Goal: Register for event/course

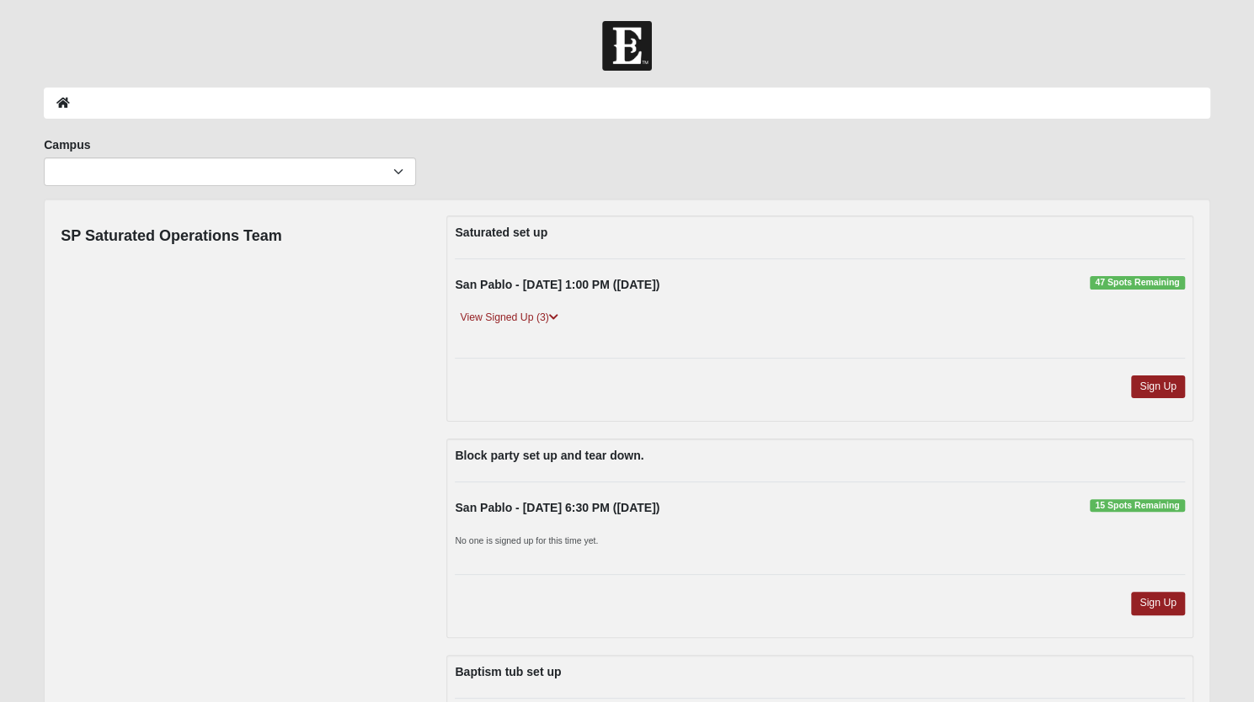
click at [563, 178] on div "Campus Arlington Baymeadows Eleven22 Online Fleming Island Jesup Mandarin North…" at bounding box center [627, 167] width 1192 height 62
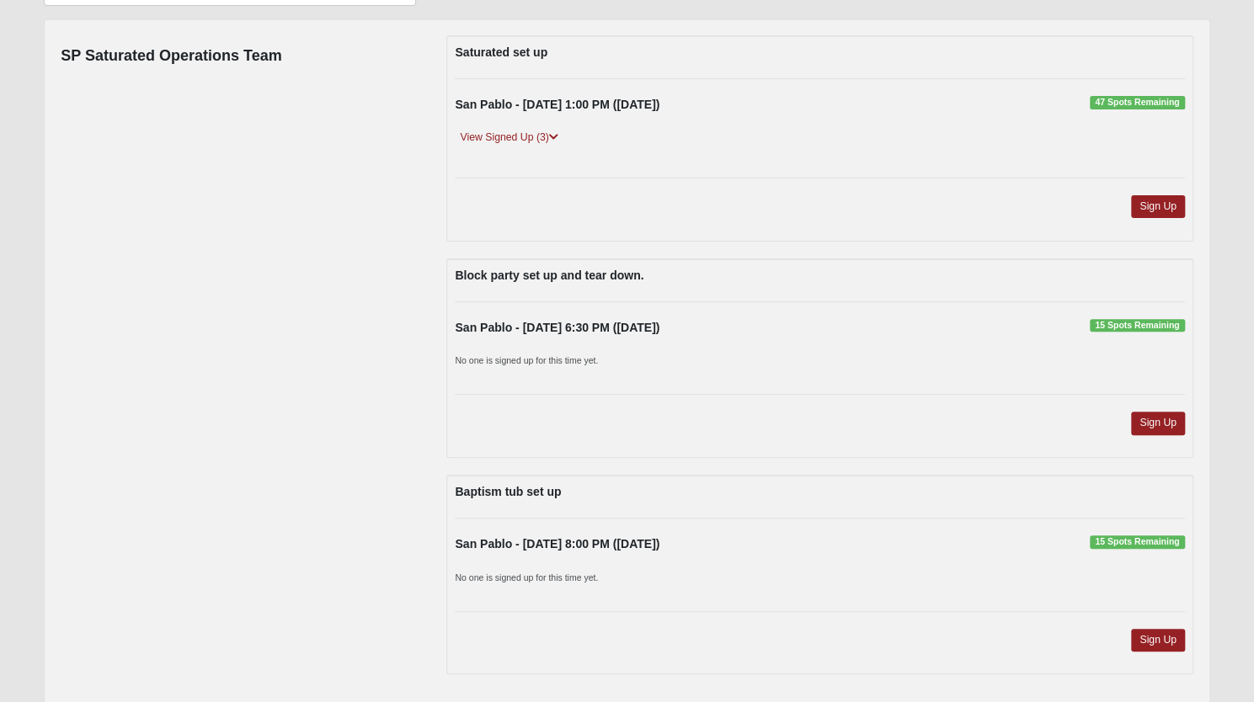
scroll to position [180, 0]
click at [553, 137] on icon at bounding box center [553, 137] width 9 height 10
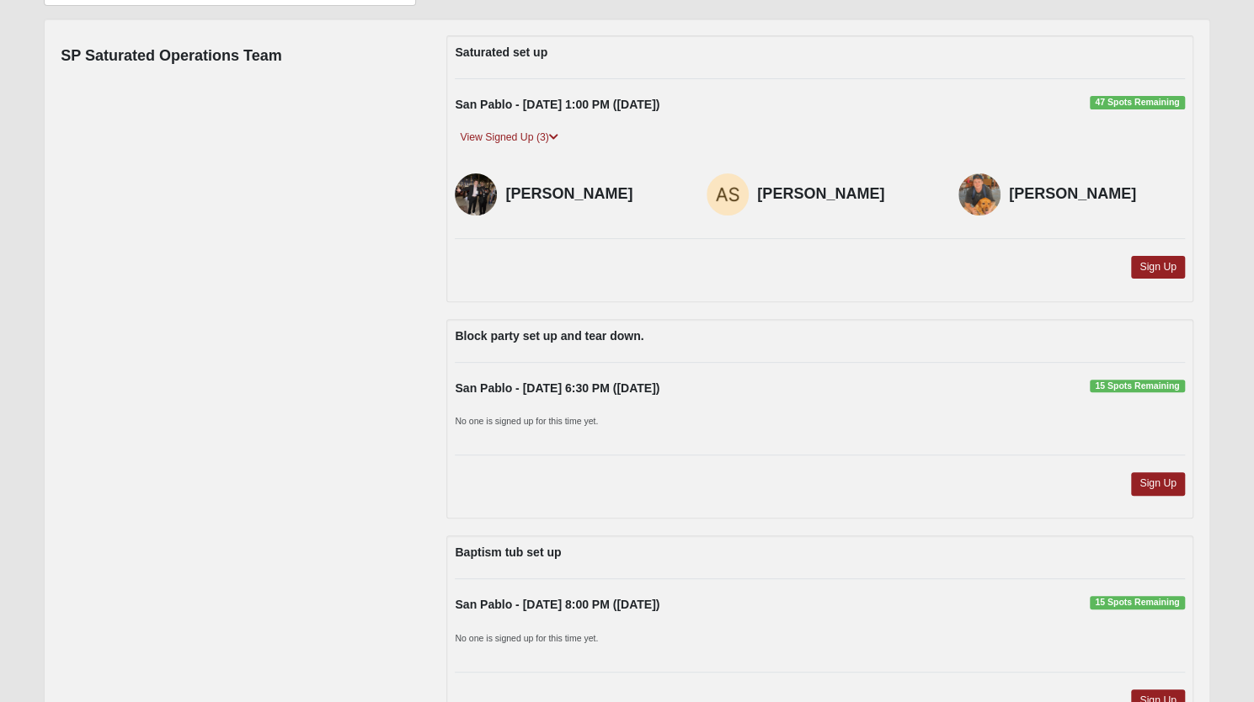
click at [601, 350] on div "Block party set up and tear down. San Pablo - 9/12/2025 6:30 PM (9/12/2025) 15 …" at bounding box center [819, 419] width 746 height 200
click at [980, 197] on img at bounding box center [979, 194] width 42 height 42
click at [527, 137] on link "View Signed Up (3)" at bounding box center [509, 138] width 108 height 18
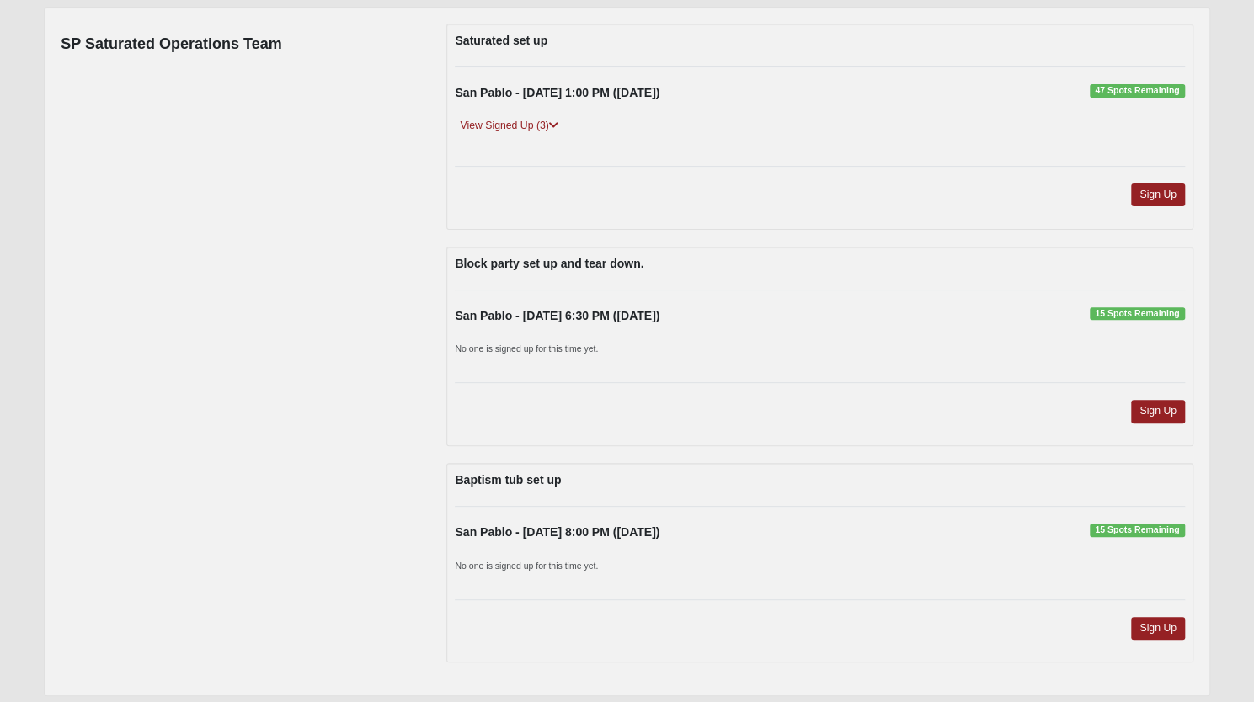
scroll to position [0, 0]
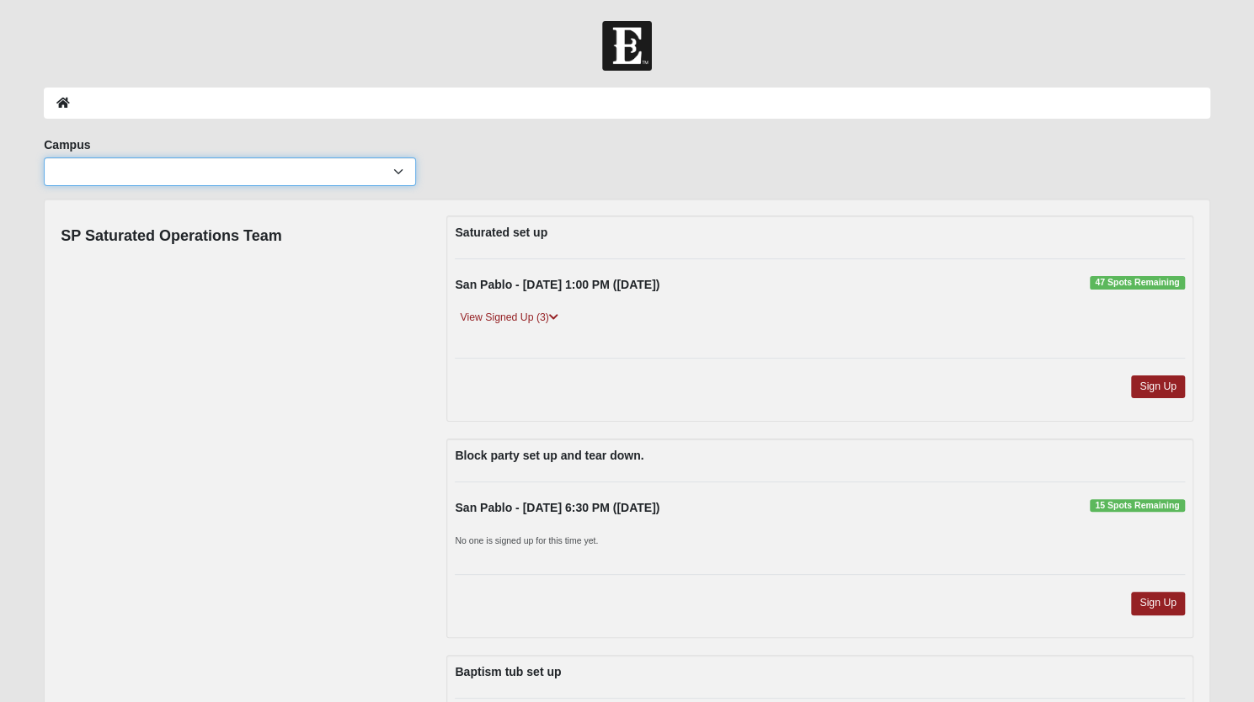
click at [322, 178] on select "Arlington Baymeadows Eleven22 Online Fleming Island Jesup Mandarin North Jax Or…" at bounding box center [230, 171] width 372 height 29
click at [283, 175] on select "Arlington Baymeadows Eleven22 Online Fleming Island Jesup Mandarin North Jax Or…" at bounding box center [230, 171] width 372 height 29
